Goal: Information Seeking & Learning: Learn about a topic

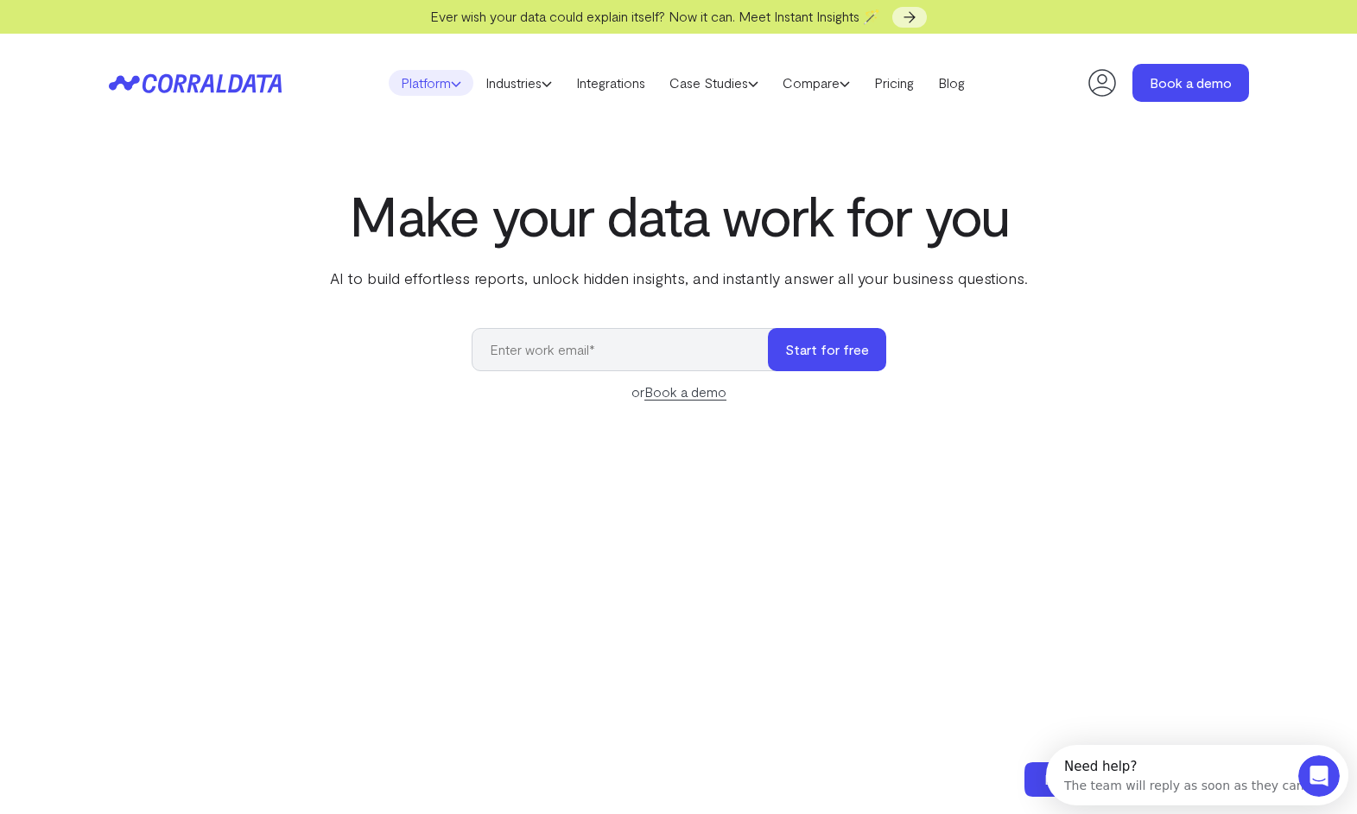
click at [428, 79] on link "Platform" at bounding box center [431, 83] width 85 height 26
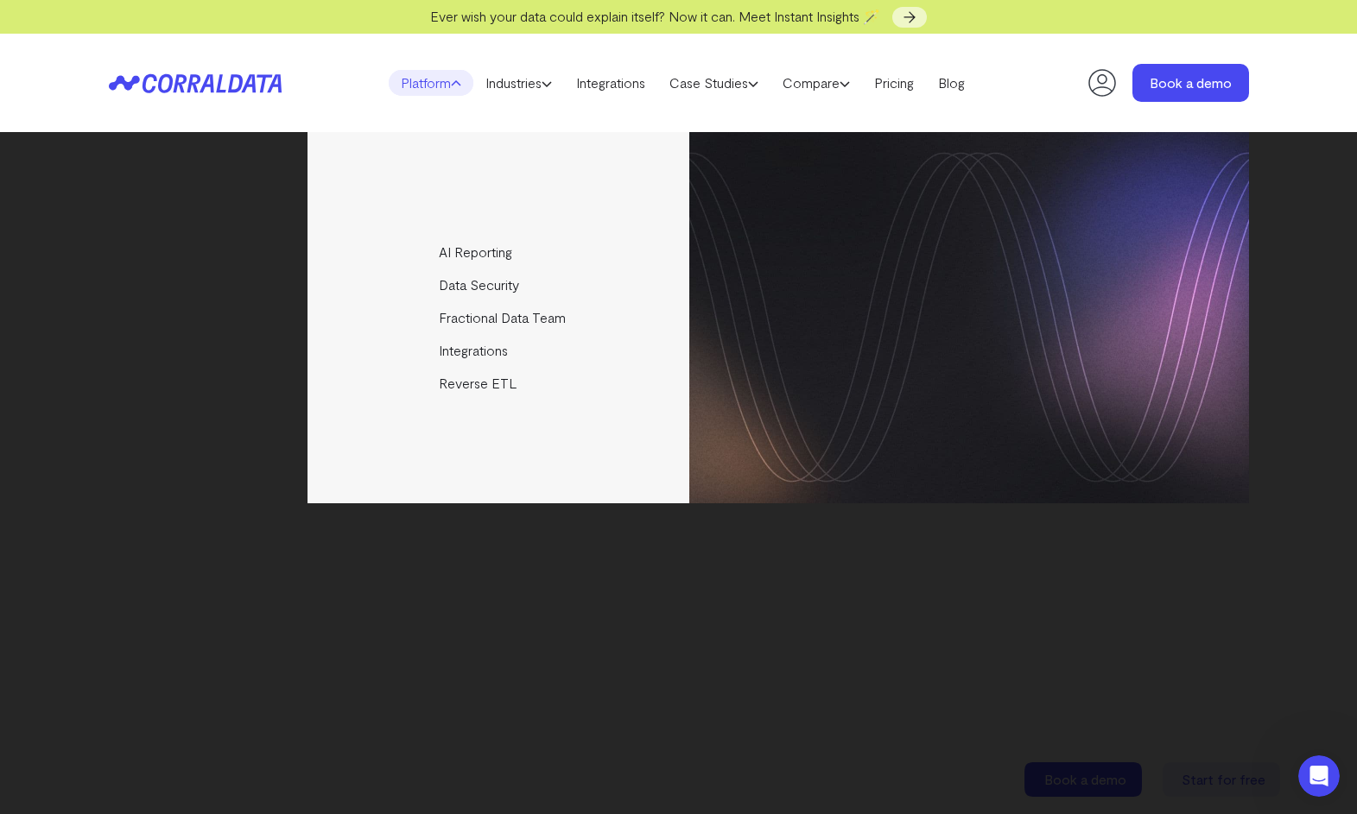
click at [114, 358] on div "AI Reporting Use AI to effortlessly answer any business questions from all your…" at bounding box center [679, 317] width 1140 height 371
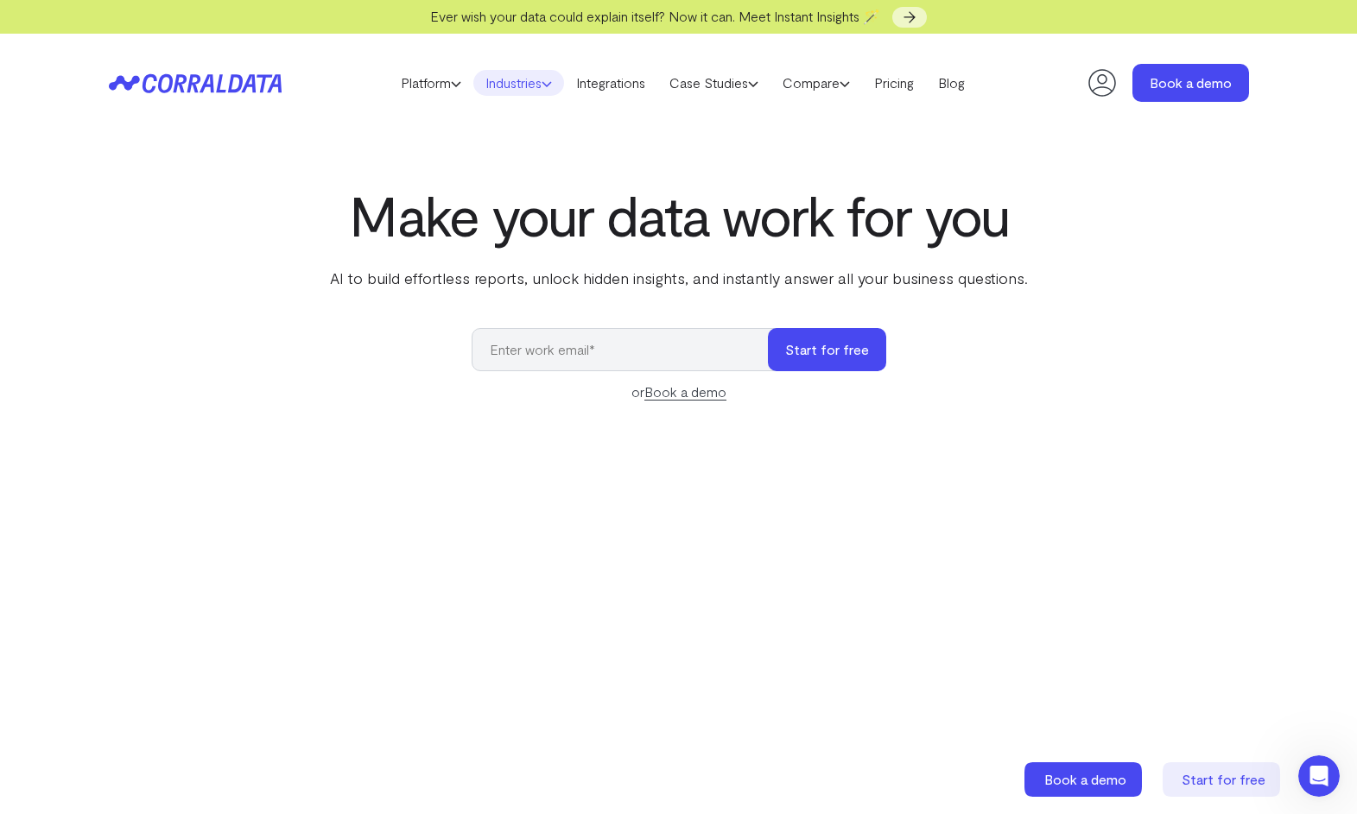
click at [520, 84] on link "Industries" at bounding box center [518, 83] width 91 height 26
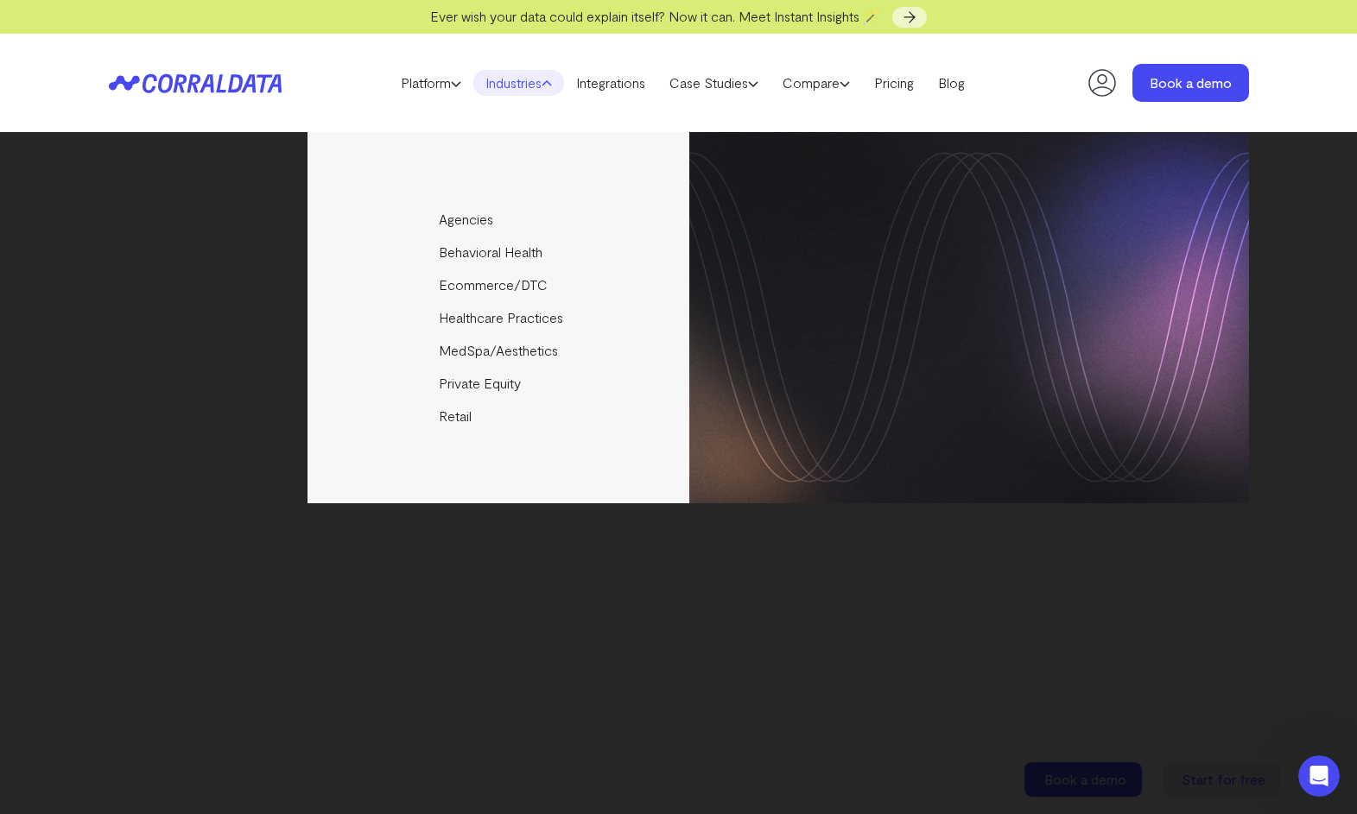
click at [520, 84] on link "Industries" at bounding box center [518, 83] width 91 height 26
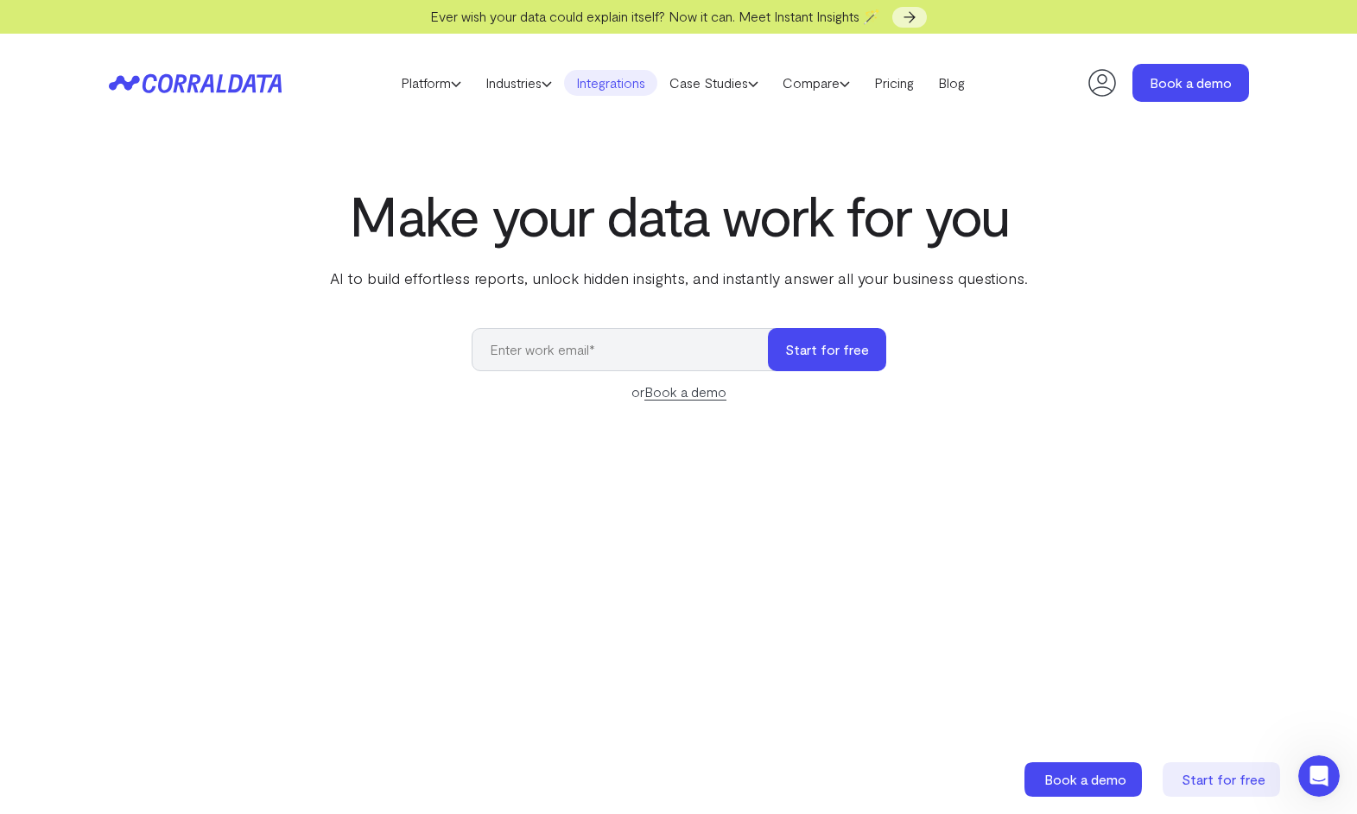
click at [617, 71] on link "Integrations" at bounding box center [610, 83] width 93 height 26
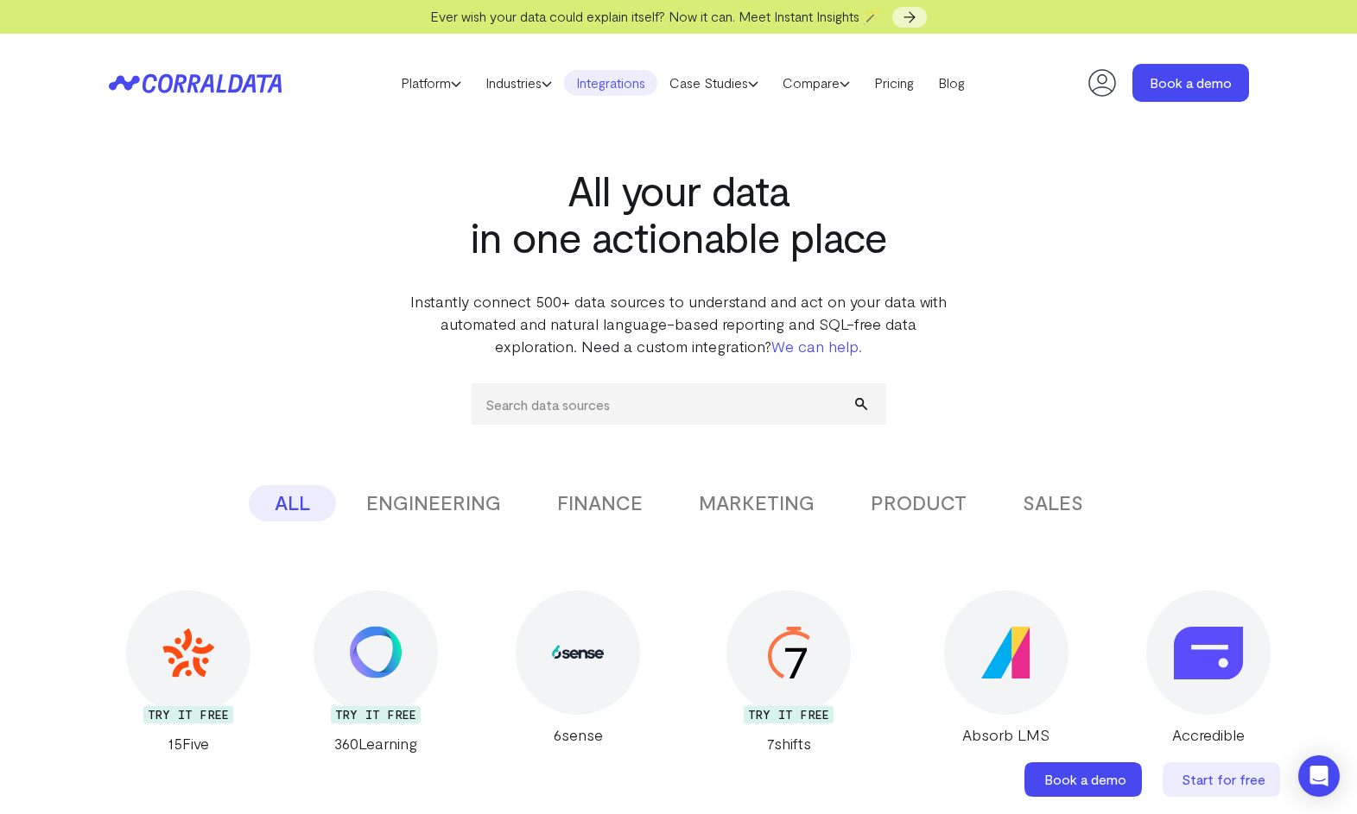
click at [151, 257] on div "All your data in one actionable place Instantly connect 500+ data sources to un…" at bounding box center [679, 244] width 1244 height 225
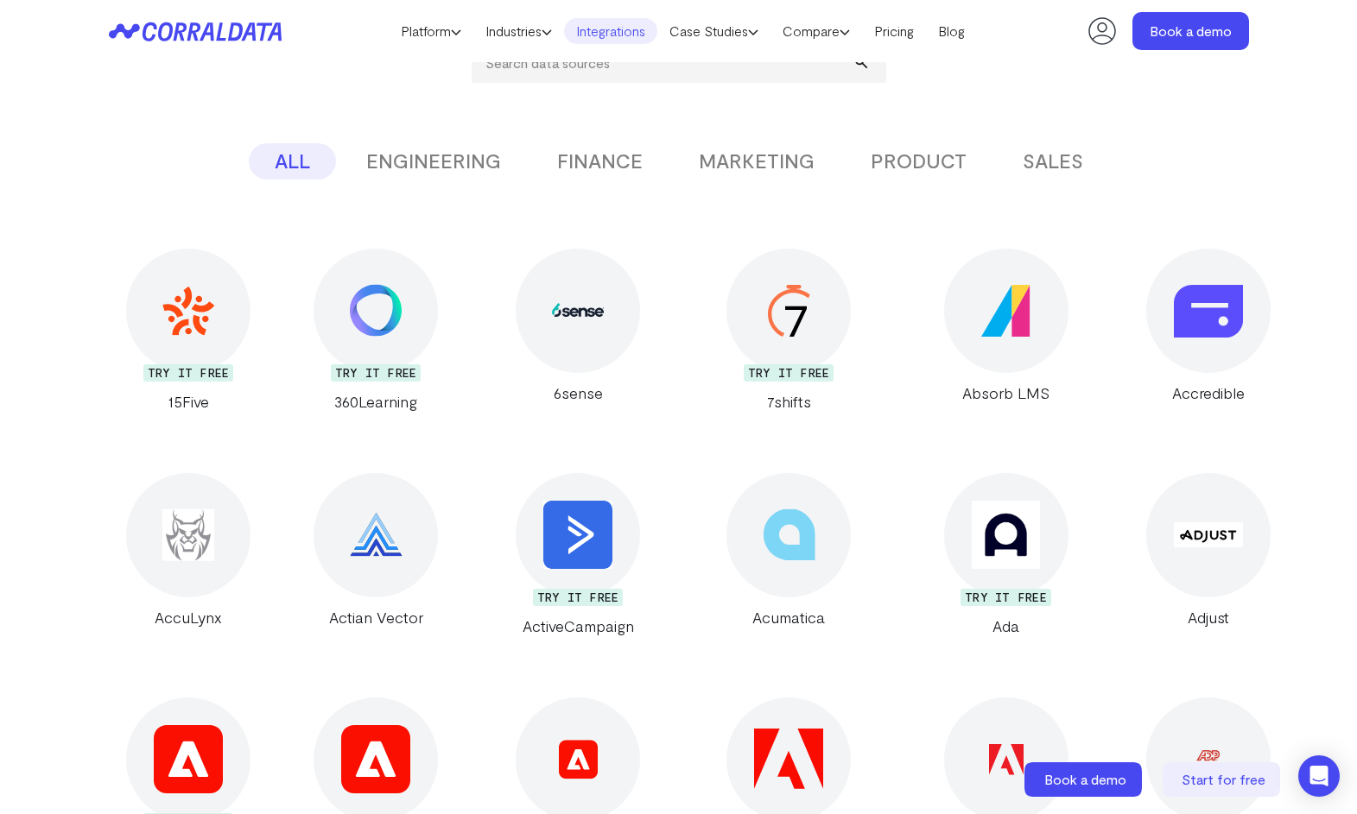
scroll to position [313, 0]
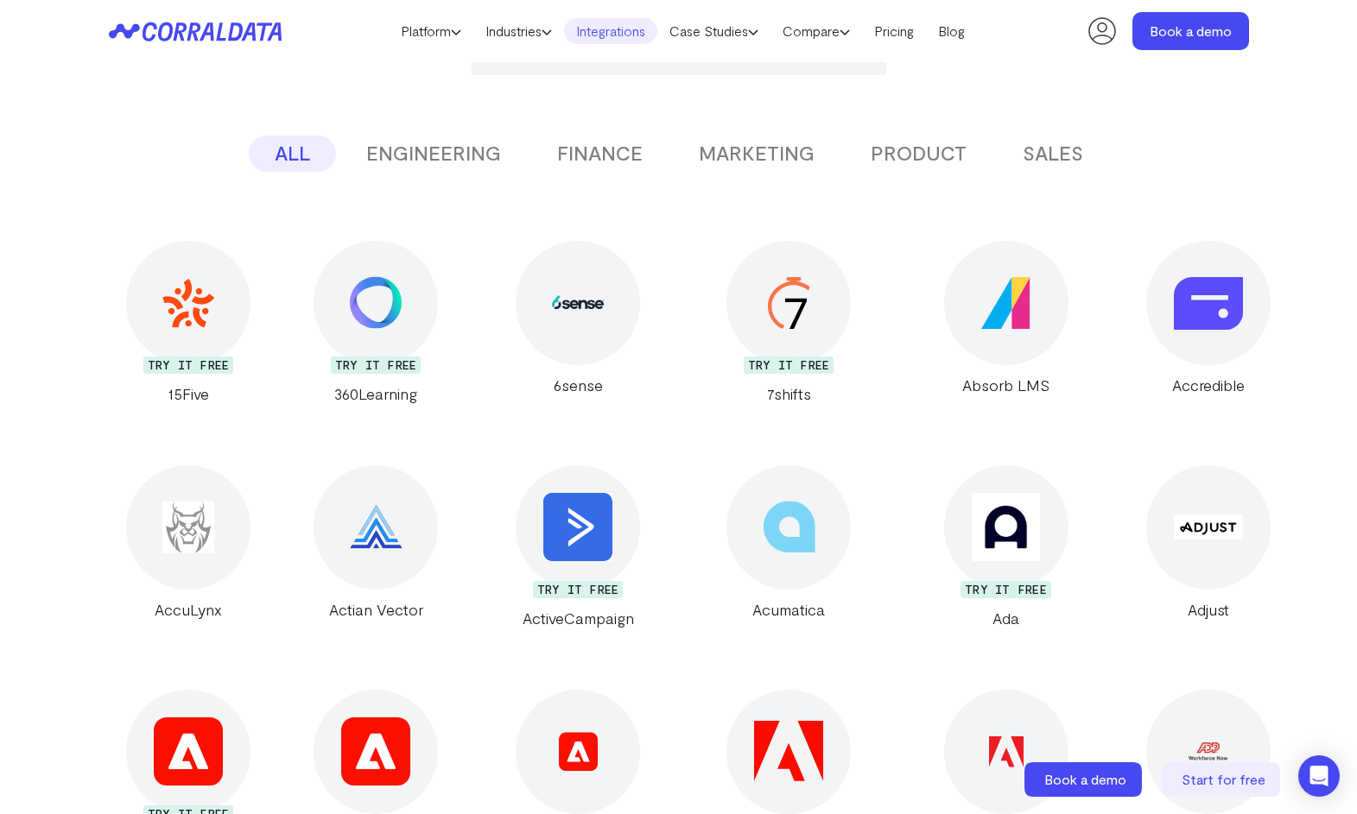
click at [458, 159] on button "ENGINEERING" at bounding box center [433, 154] width 187 height 36
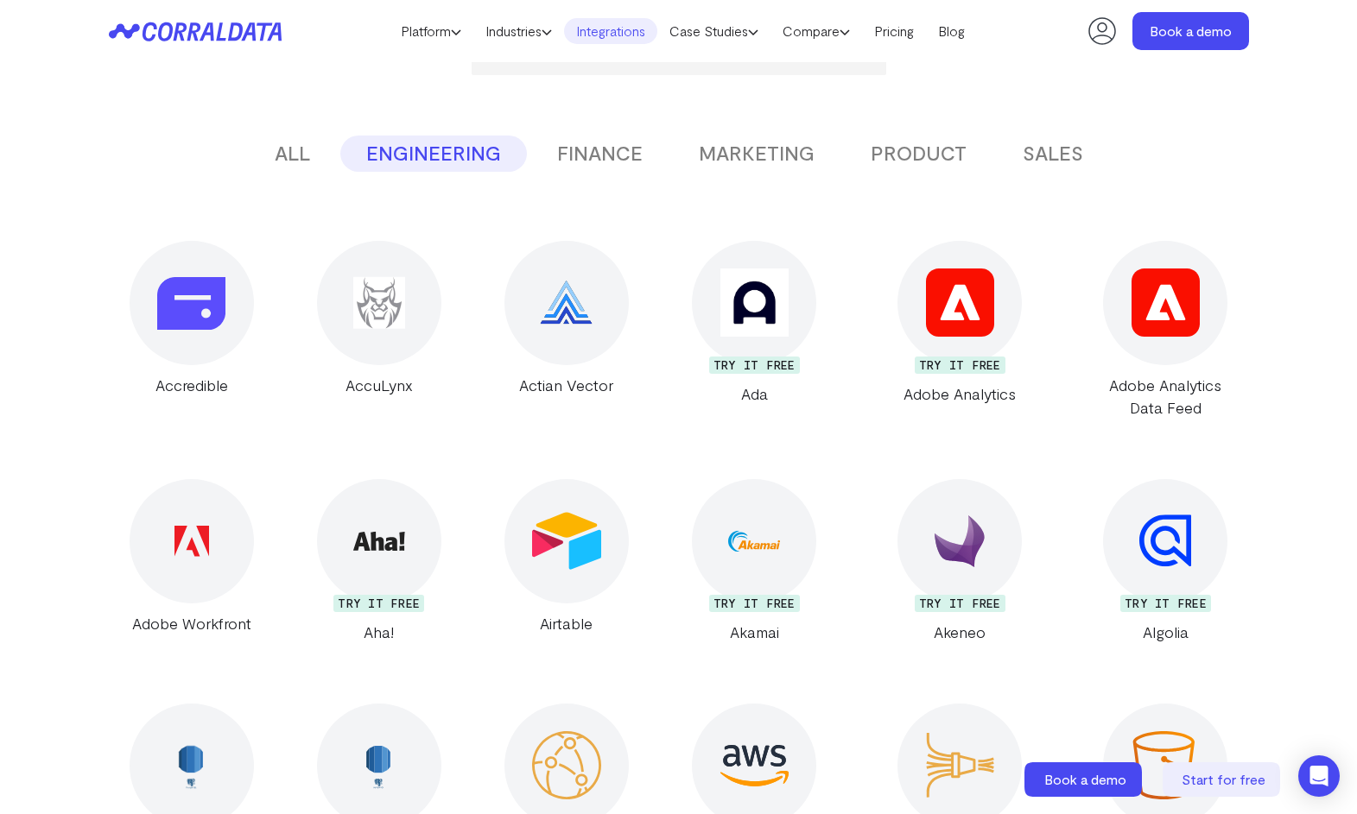
click at [596, 155] on button "FINANCE" at bounding box center [599, 154] width 137 height 36
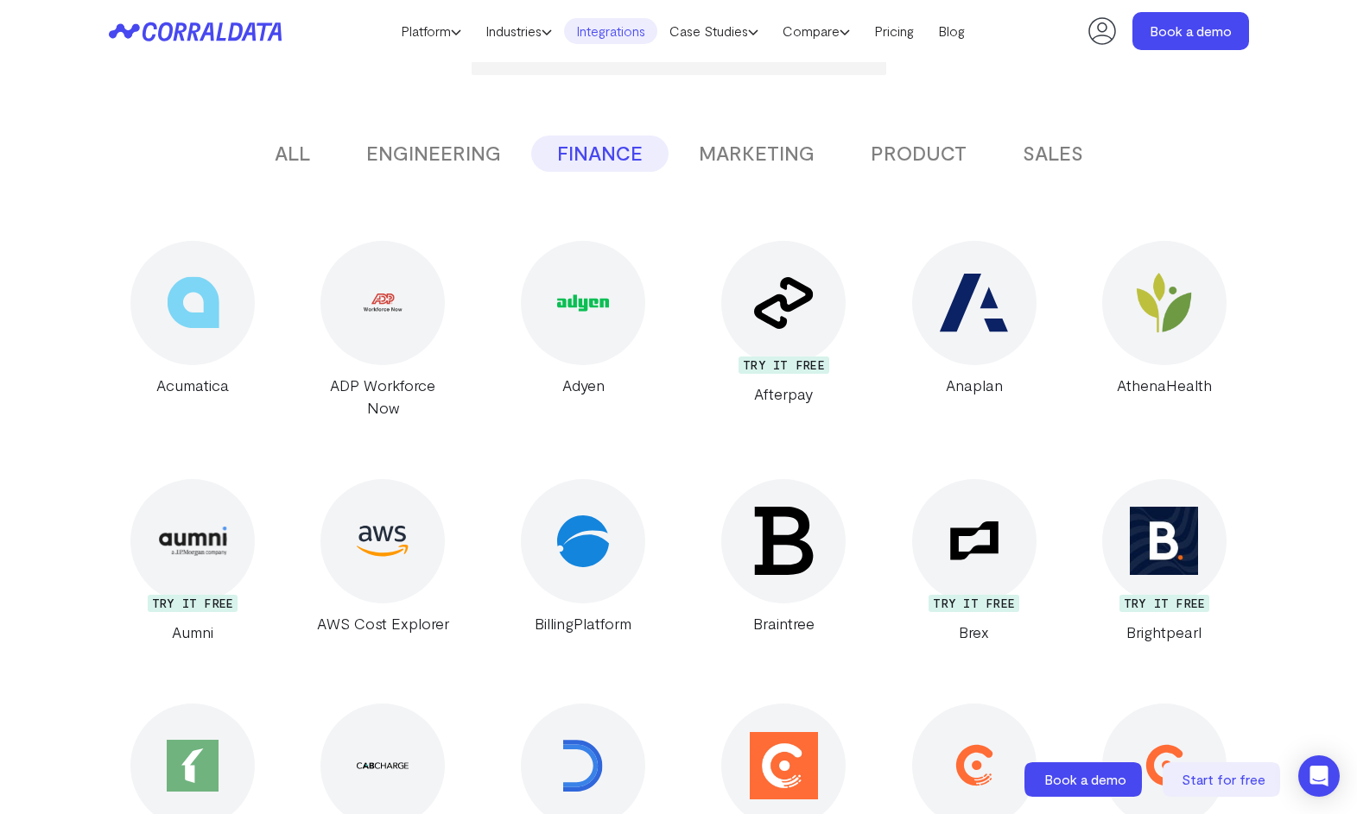
click at [712, 143] on button "MARKETING" at bounding box center [757, 154] width 168 height 36
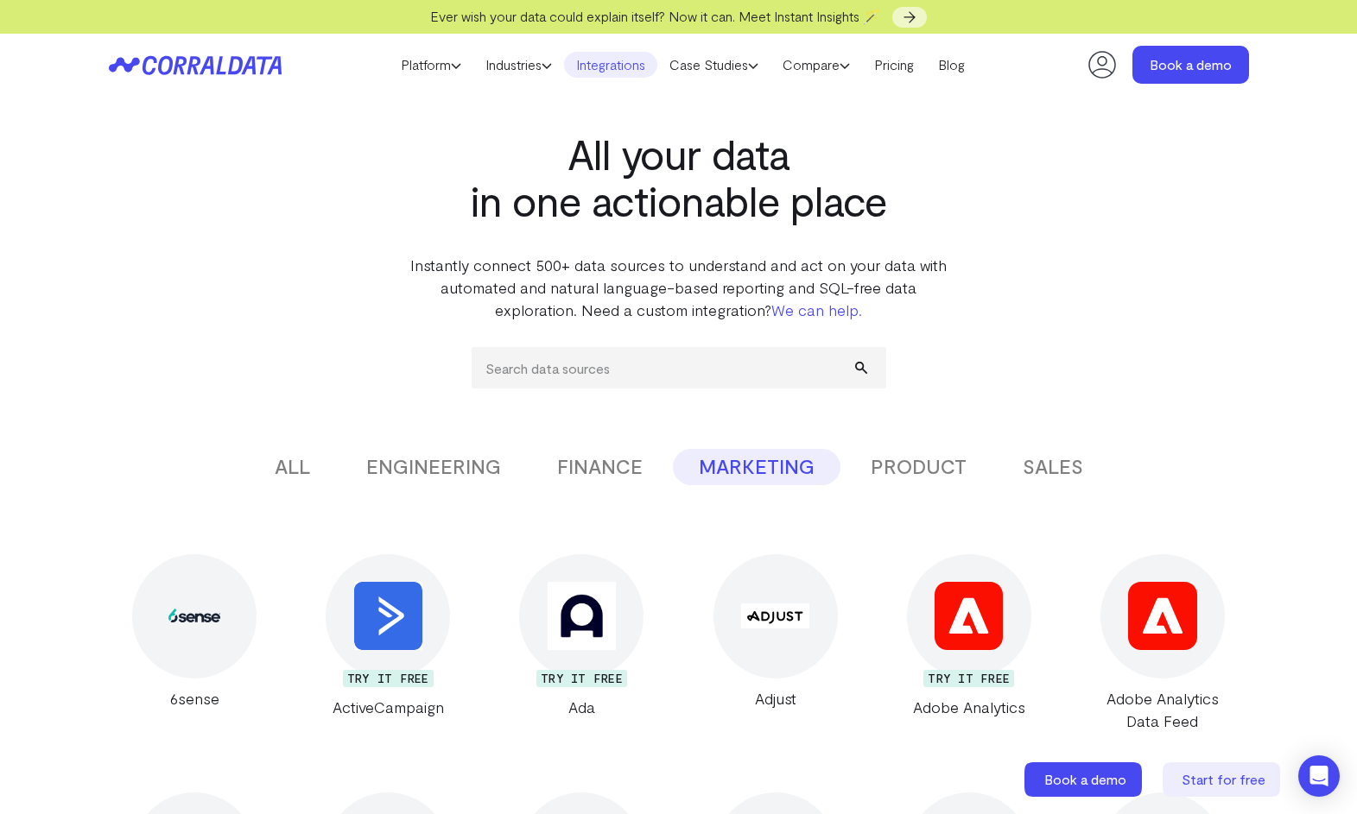
scroll to position [0, 0]
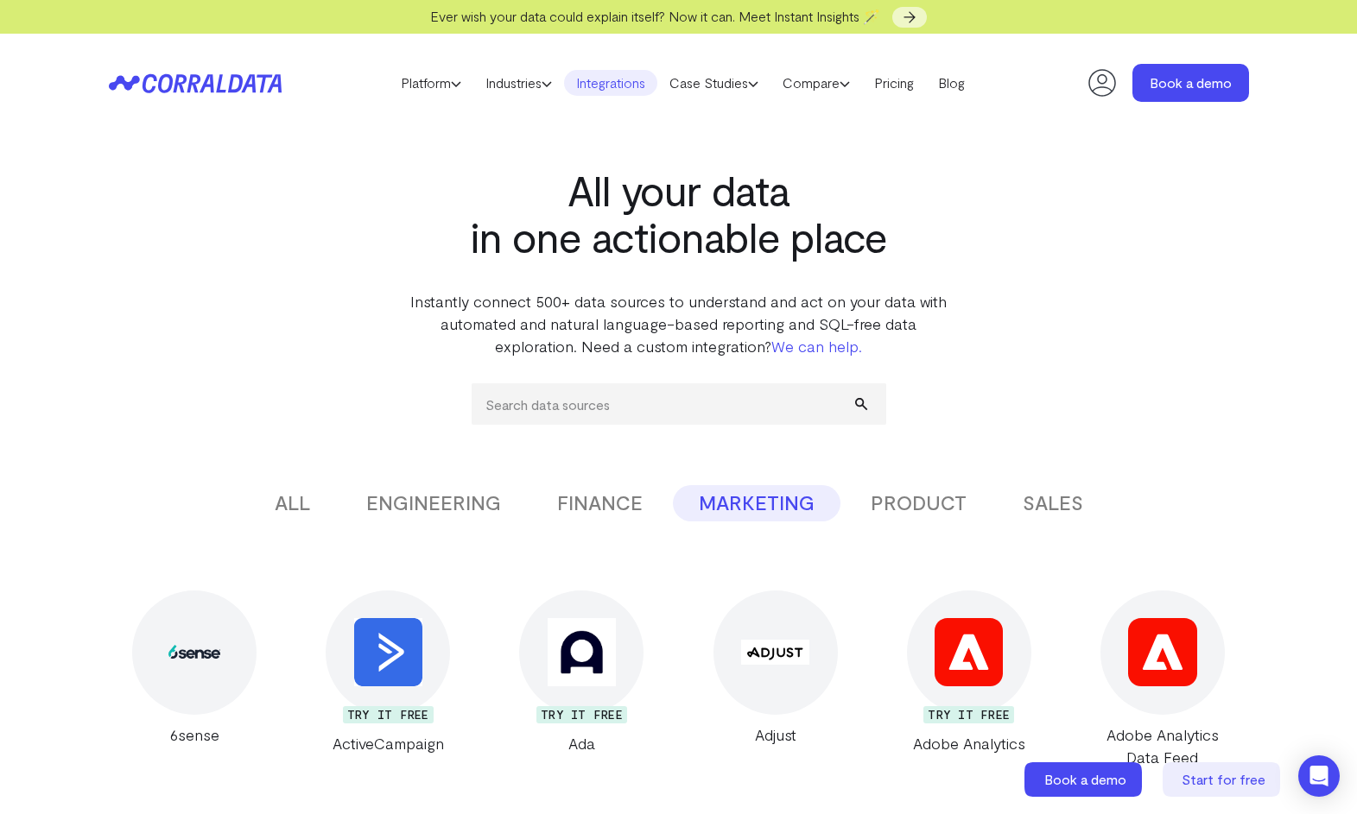
click at [940, 505] on button "PRODUCT" at bounding box center [919, 503] width 148 height 36
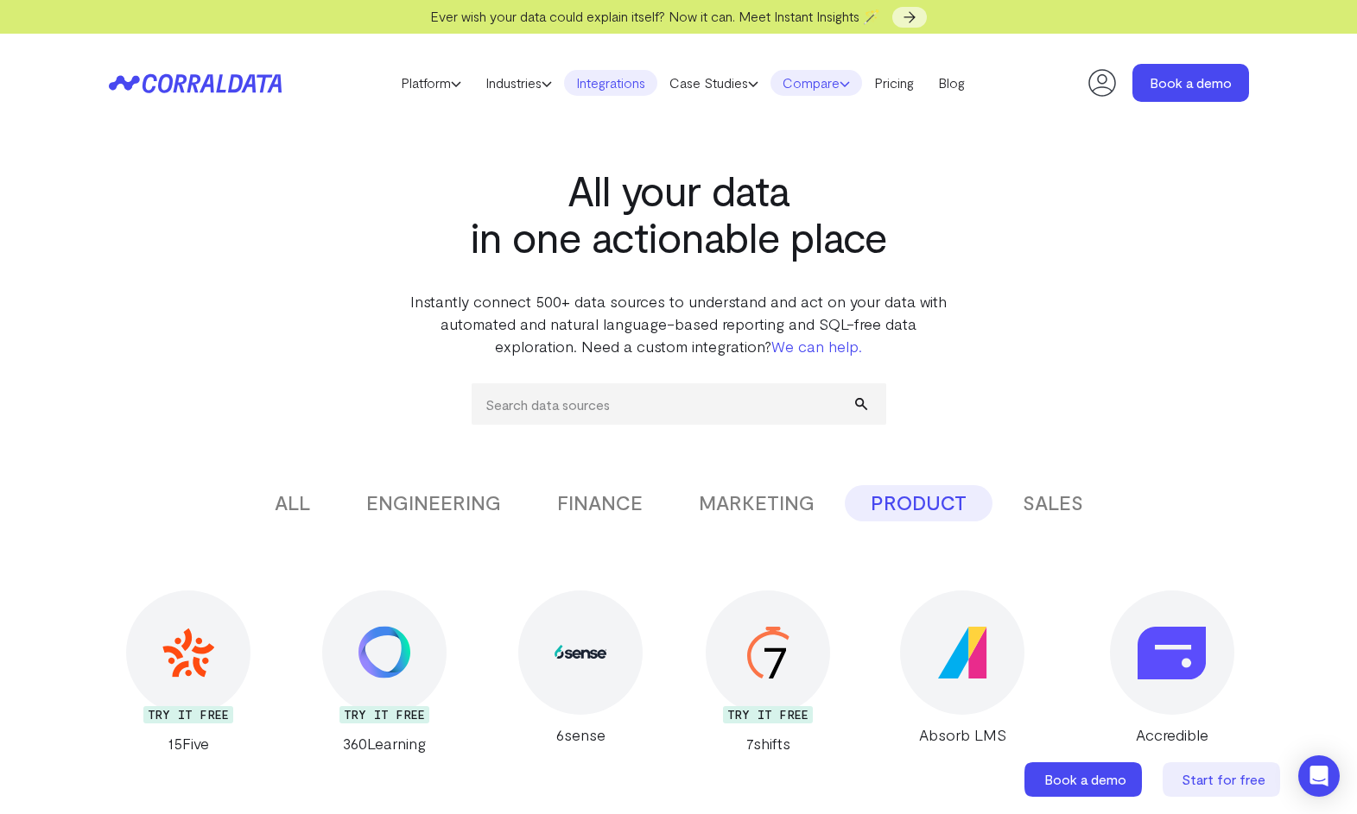
click at [823, 76] on link "Compare" at bounding box center [816, 83] width 92 height 26
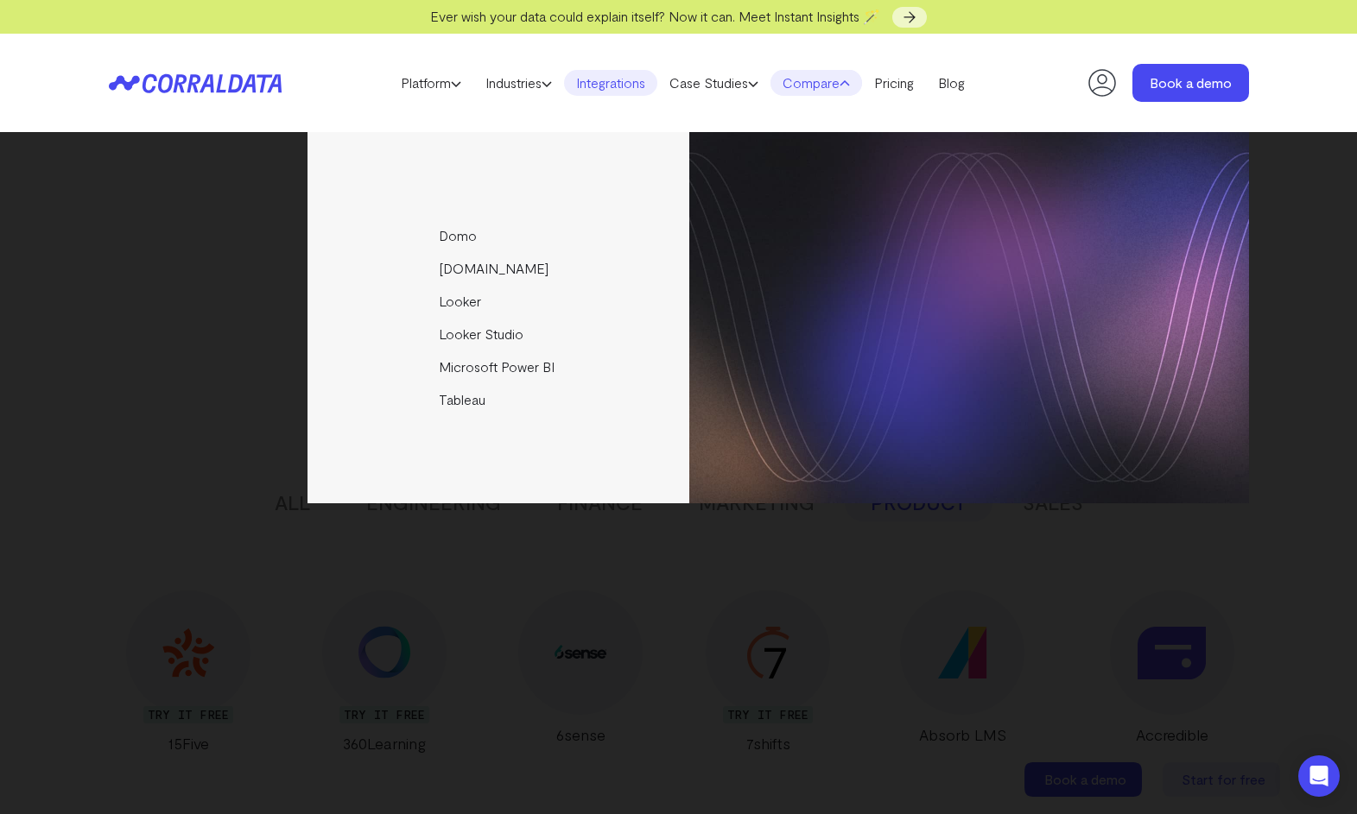
click at [823, 76] on link "Compare" at bounding box center [816, 83] width 92 height 26
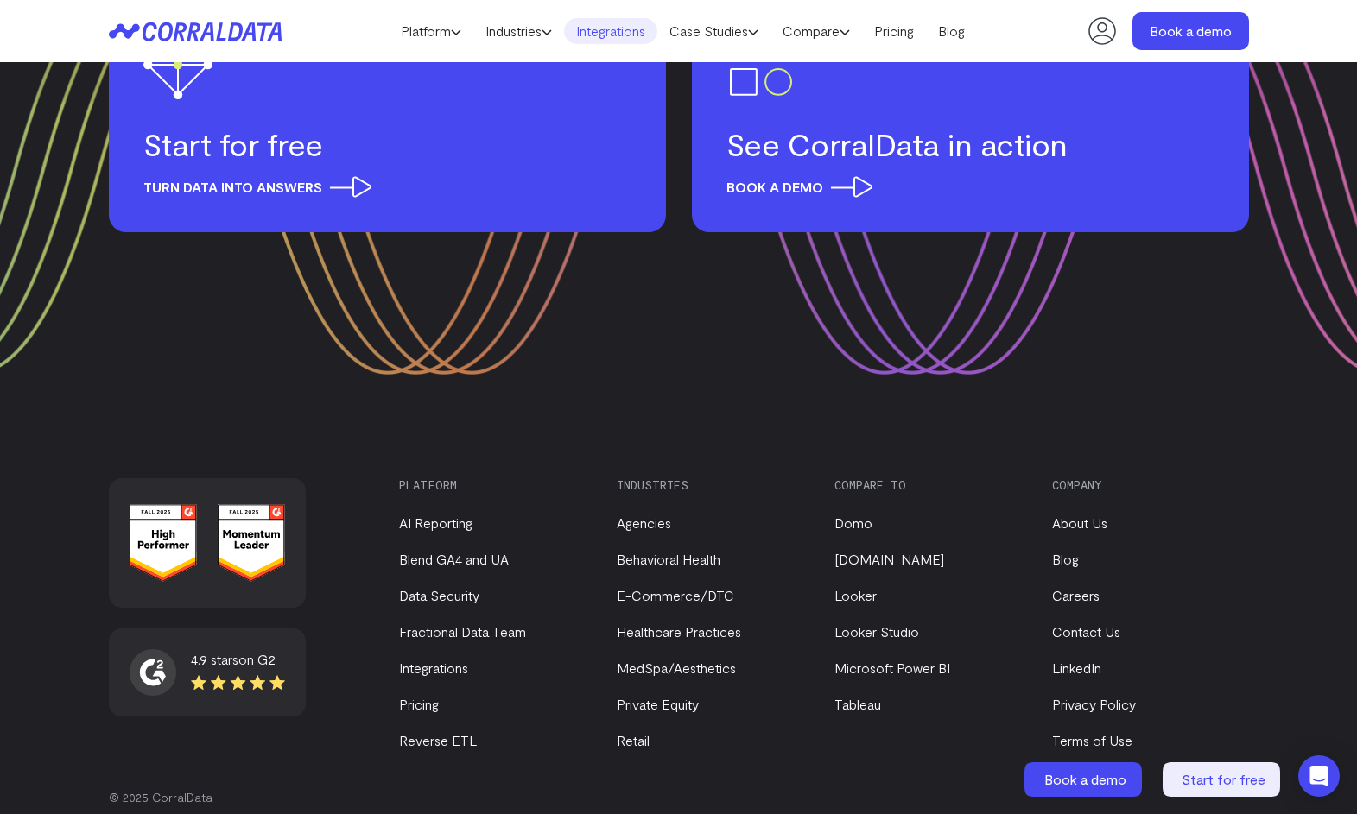
scroll to position [29019, 0]
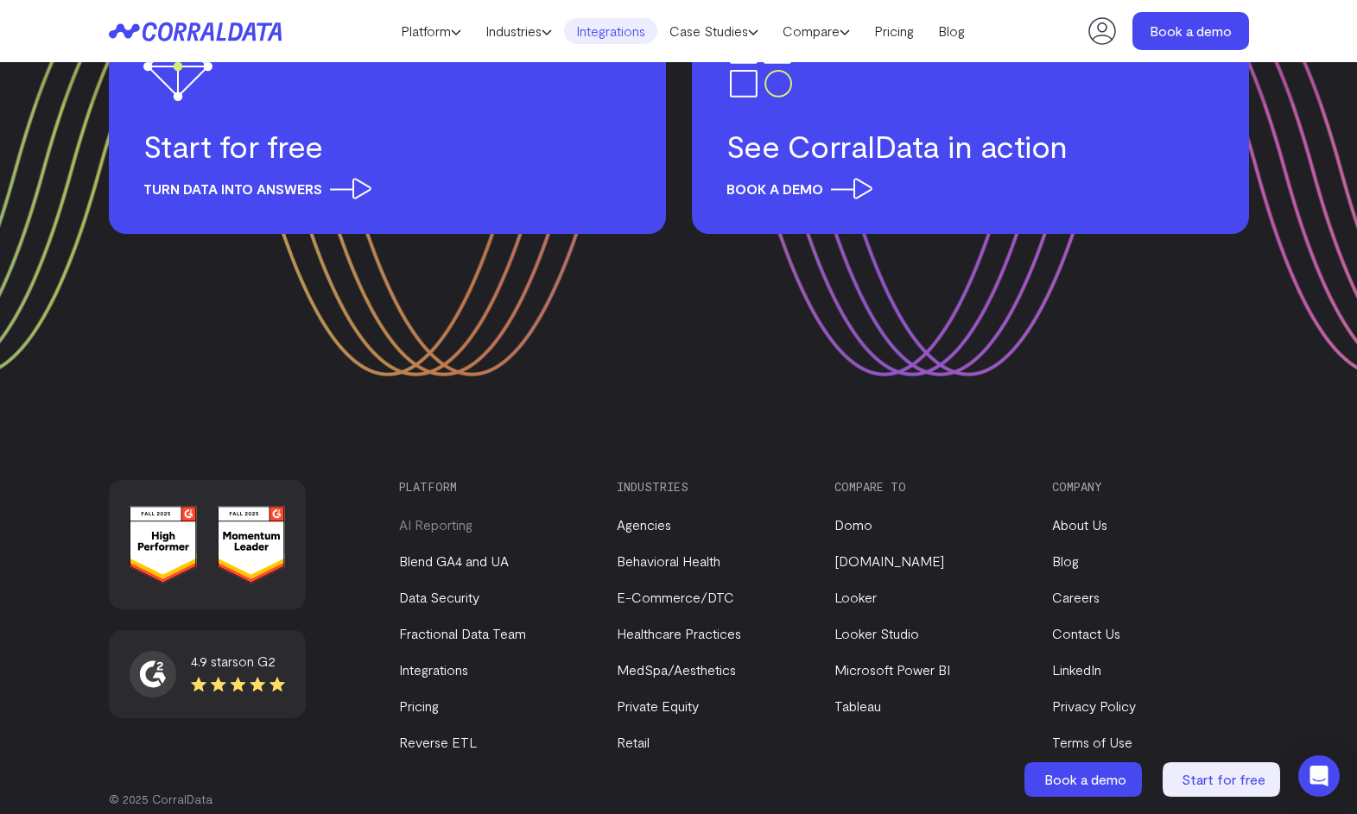
click at [459, 516] on link "AI Reporting" at bounding box center [435, 524] width 73 height 16
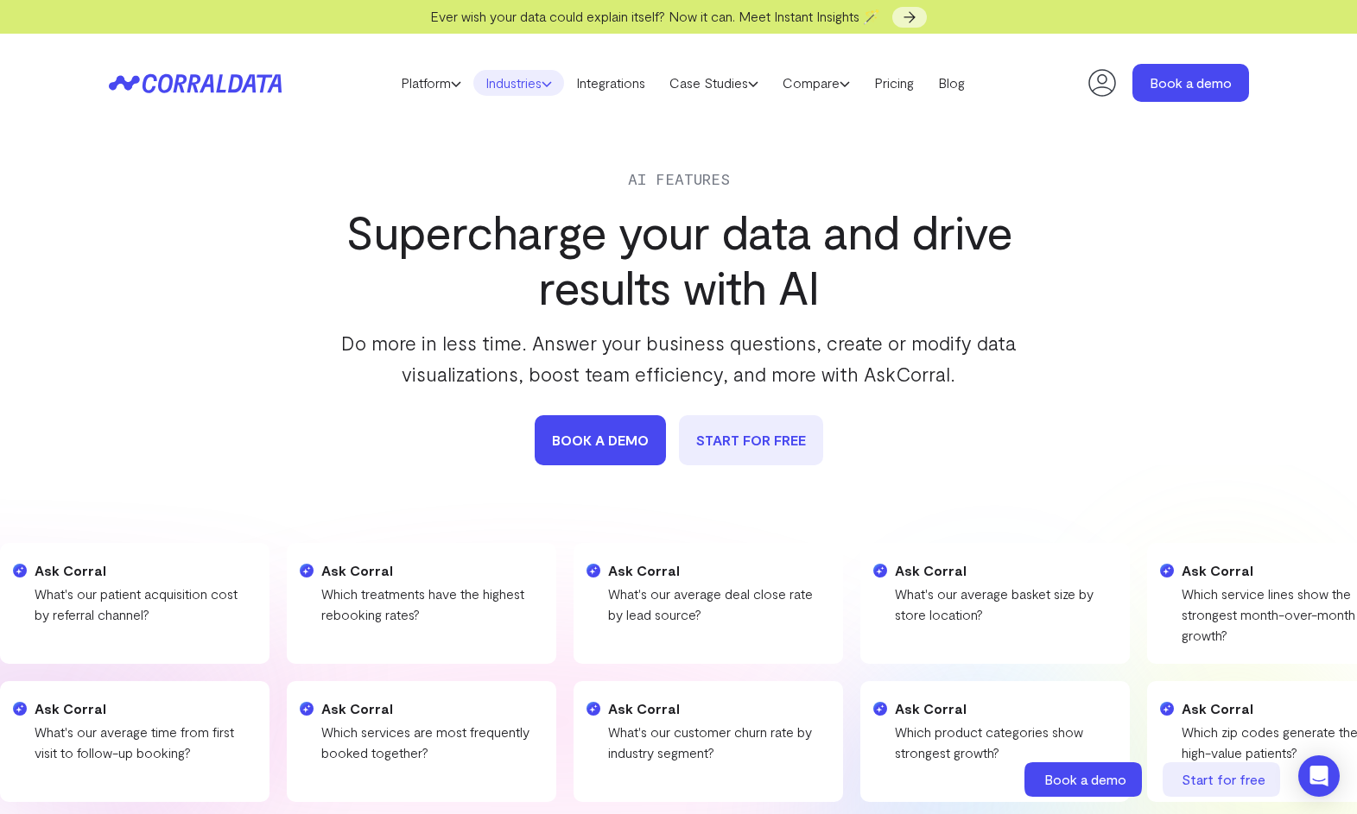
click at [532, 80] on link "Industries" at bounding box center [518, 83] width 91 height 26
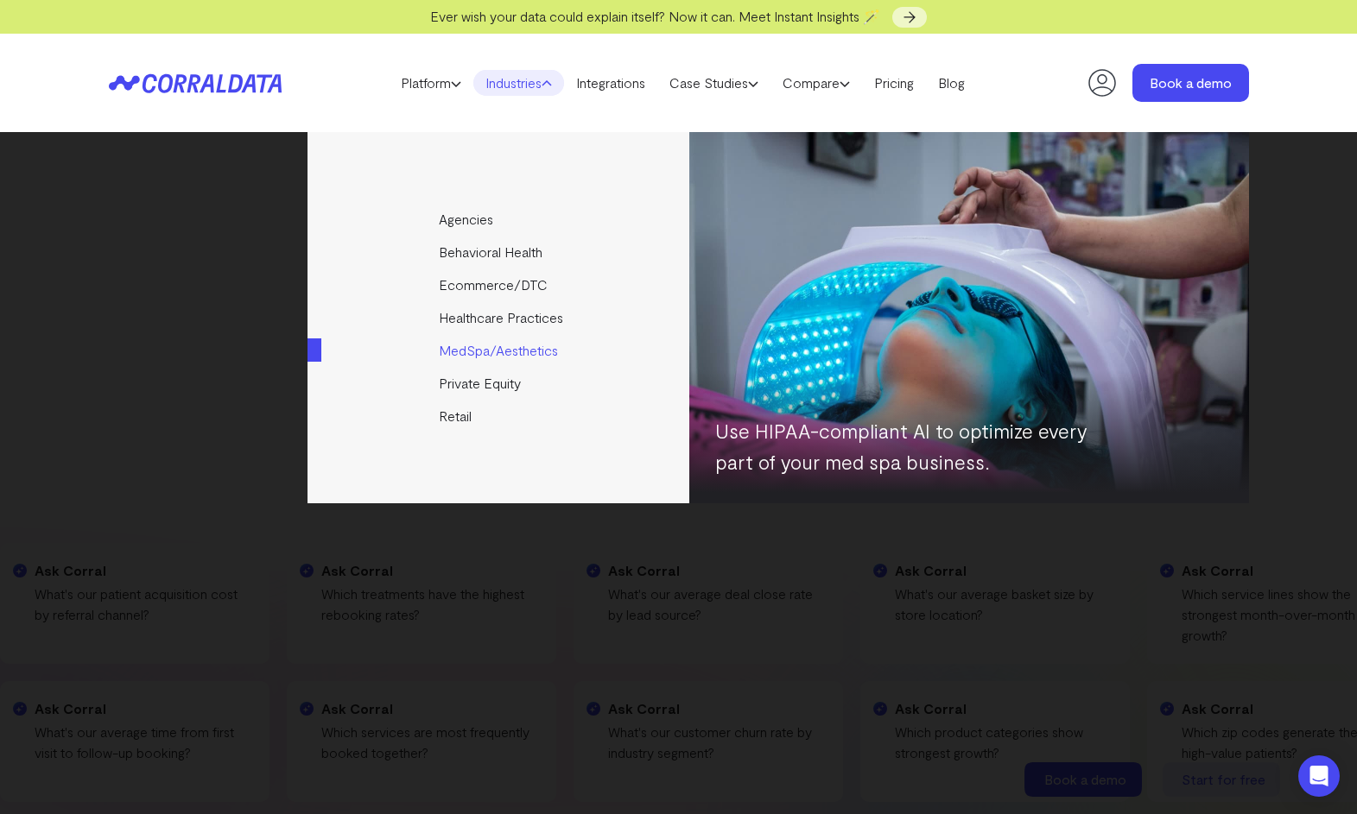
click at [478, 351] on link "MedSpa/Aesthetics" at bounding box center [499, 350] width 384 height 33
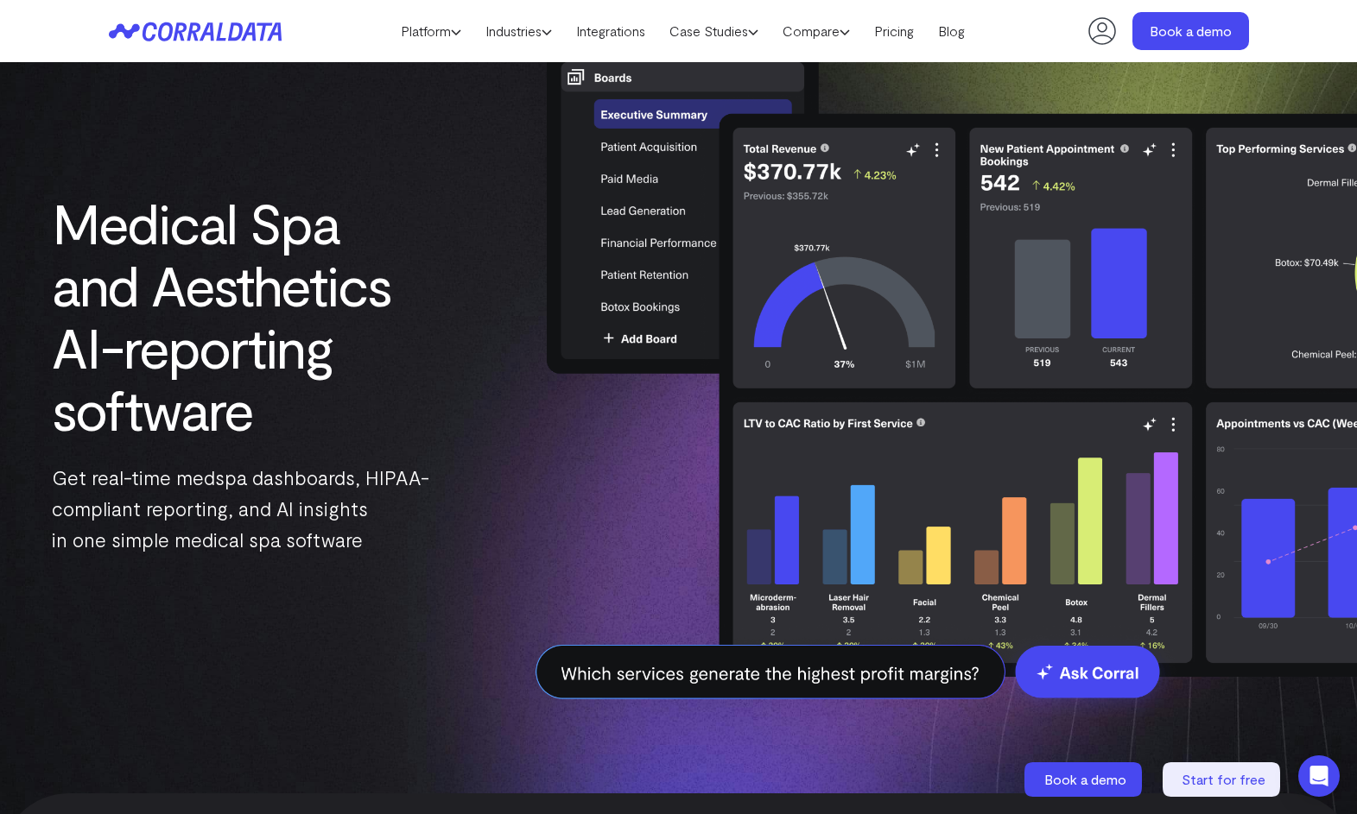
scroll to position [133, 0]
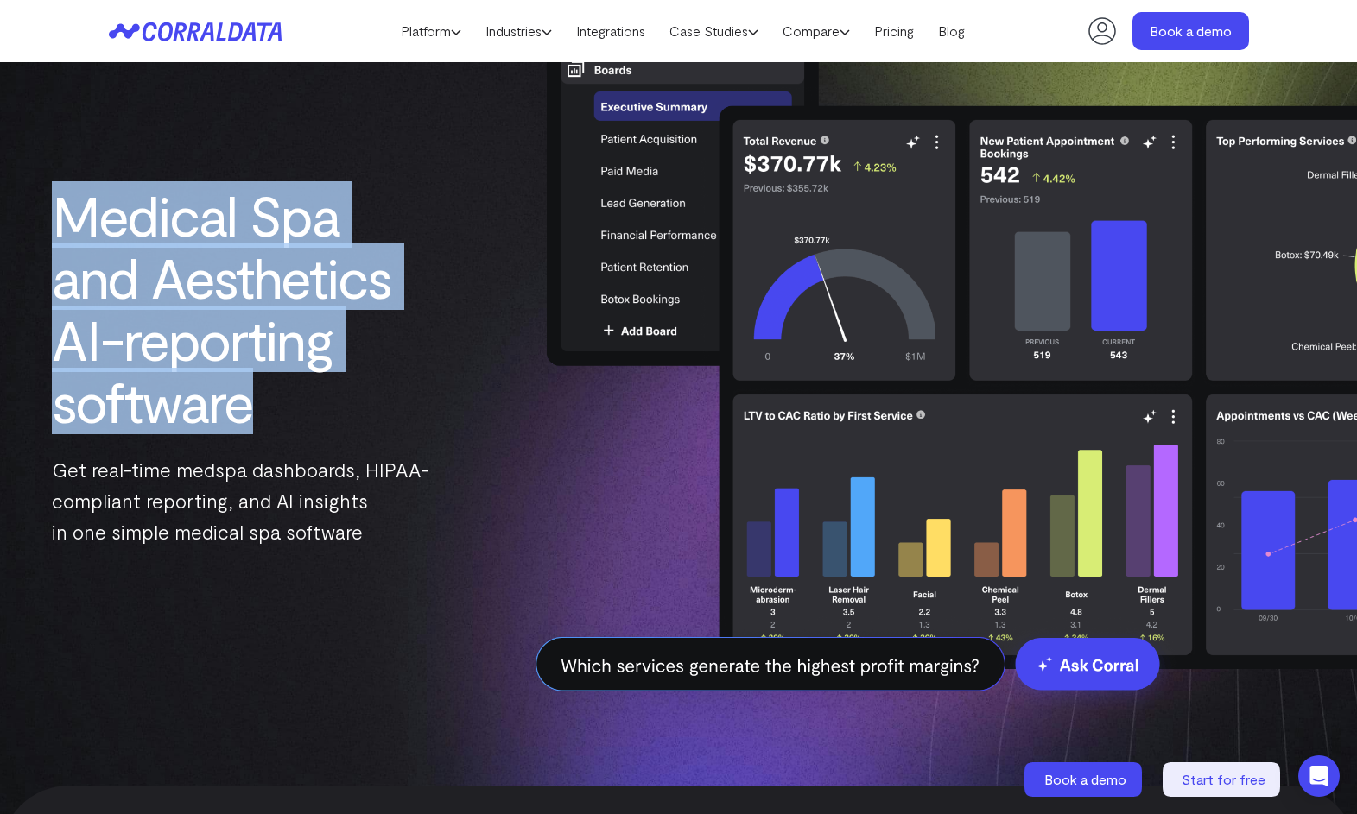
drag, startPoint x: 284, startPoint y: 419, endPoint x: 51, endPoint y: 241, distance: 293.3
click at [51, 241] on div "Medical Spa and Aesthetics AI-reporting software Get real-time medspa dashboard…" at bounding box center [236, 366] width 473 height 364
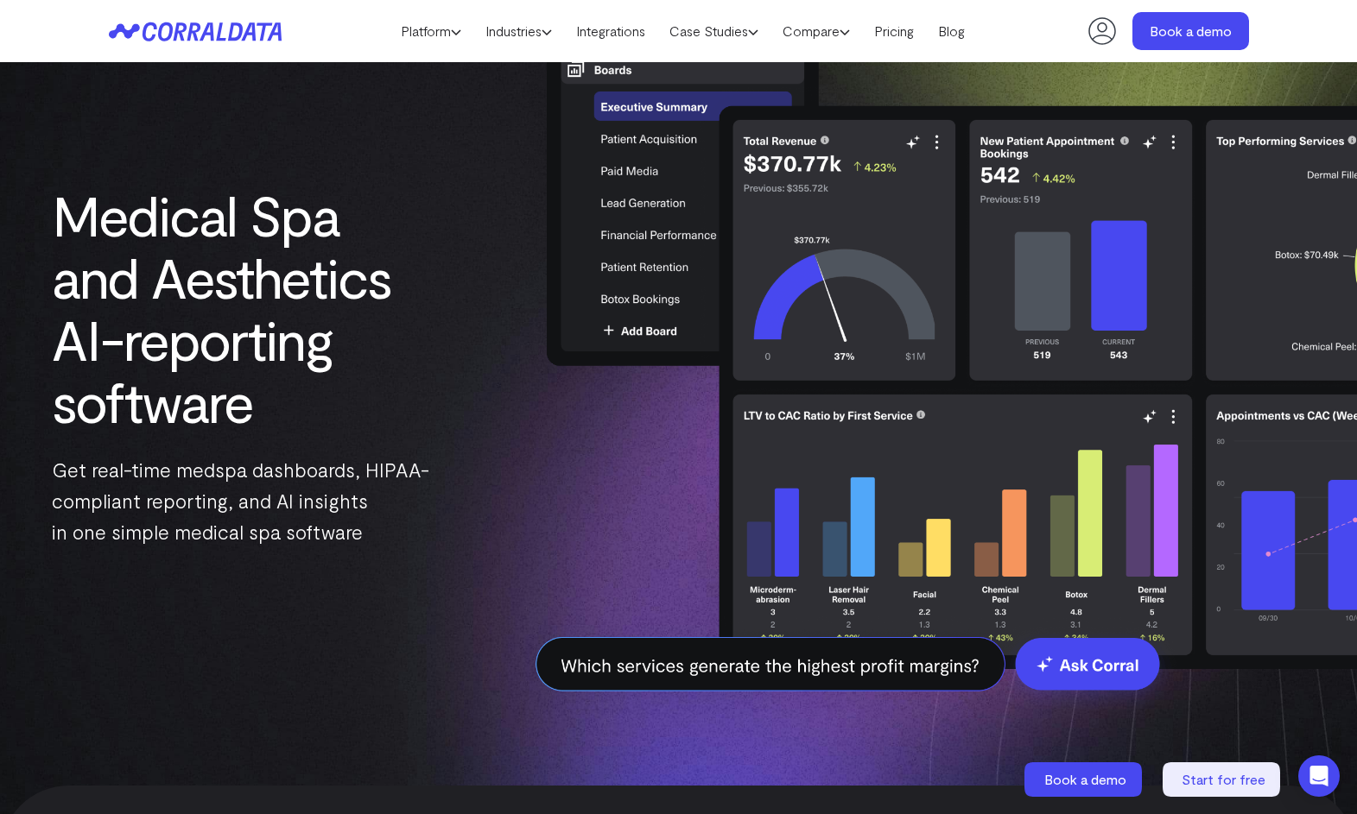
click at [185, 209] on h1 "Medical Spa and Aesthetics AI-reporting software" at bounding box center [241, 308] width 378 height 249
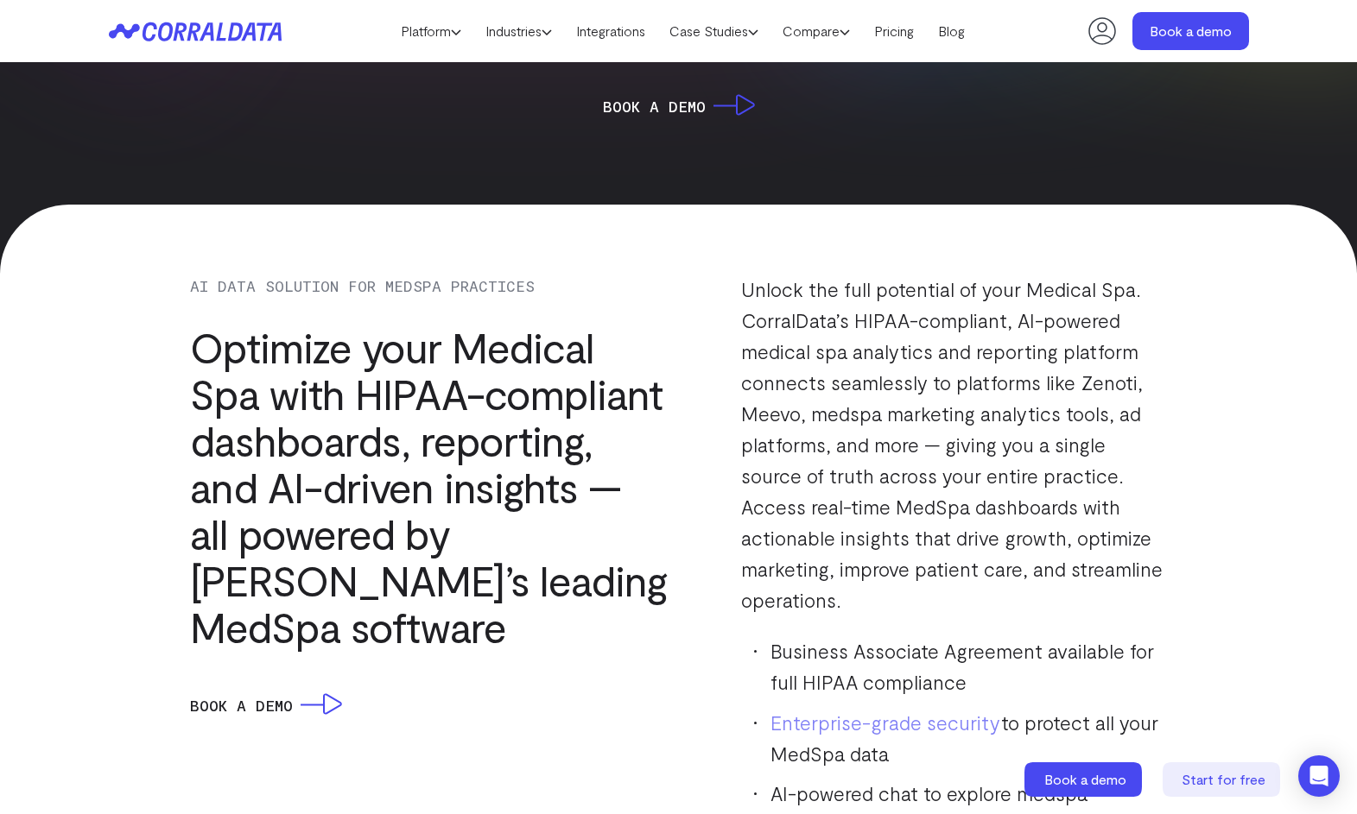
scroll to position [1493, 0]
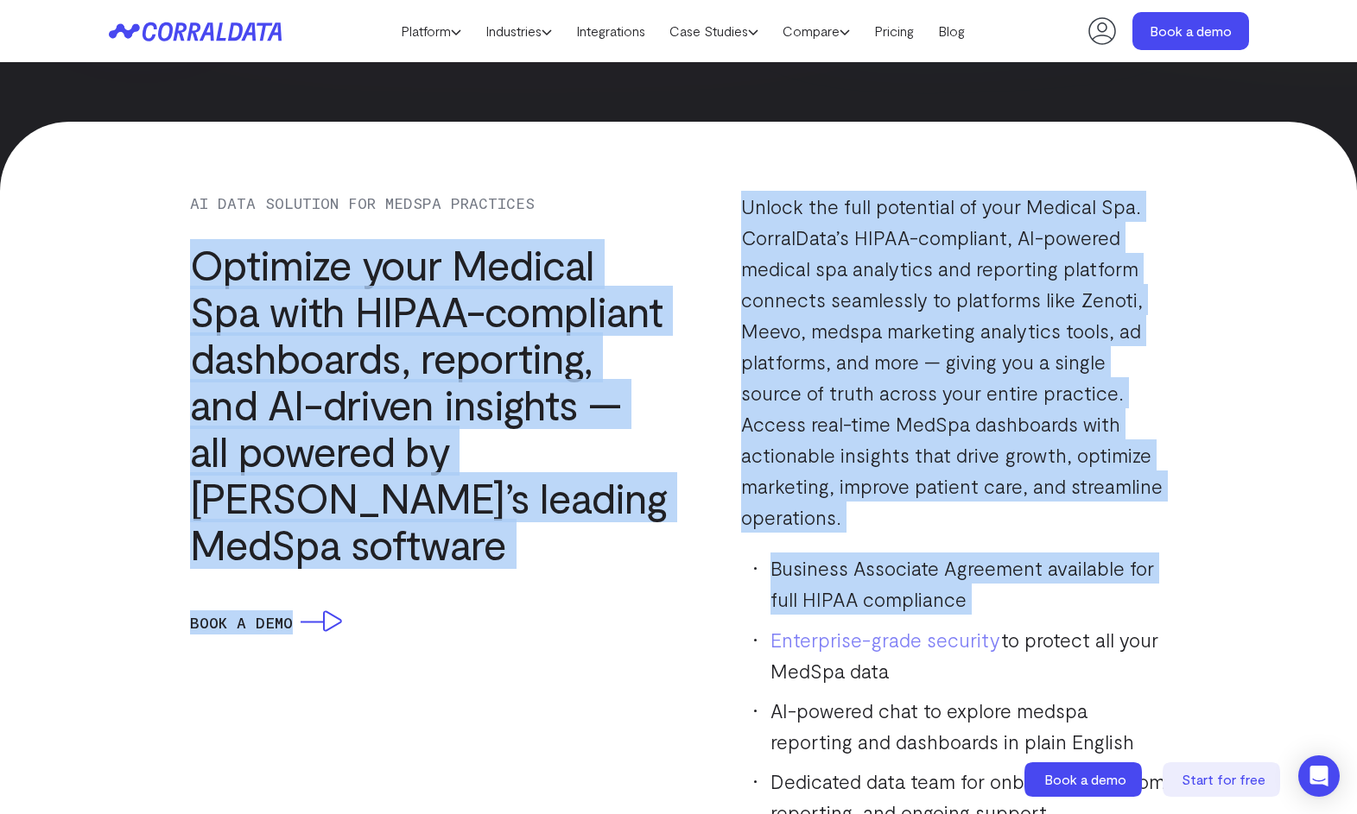
drag, startPoint x: 189, startPoint y: 261, endPoint x: 700, endPoint y: 618, distance: 623.2
click at [700, 618] on div "AI DATA SOLUTION FOR MEDSPA PRACTICES Optimize your Medical Spa with HIPAA-comp…" at bounding box center [679, 509] width 1140 height 637
click at [710, 498] on div "Unlock the full potential of your Medical Spa. CorralData’s HIPAA-compliant, AI…" at bounding box center [928, 509] width 478 height 637
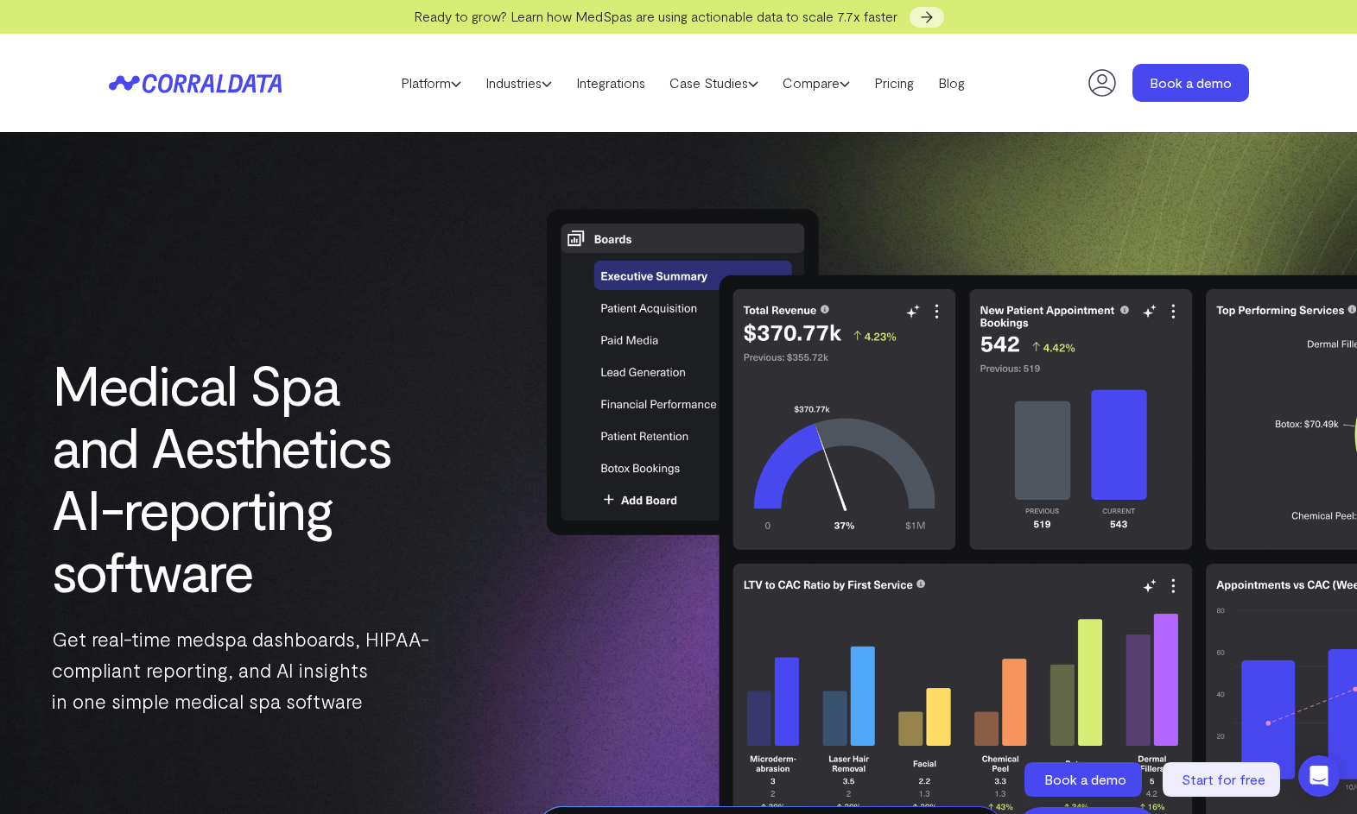
scroll to position [0, 0]
click at [900, 87] on link "Pricing" at bounding box center [894, 83] width 64 height 26
